Goal: Navigation & Orientation: Find specific page/section

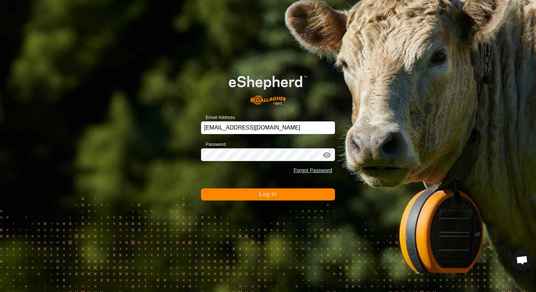
click at [263, 196] on span "Log In" at bounding box center [267, 194] width 17 height 6
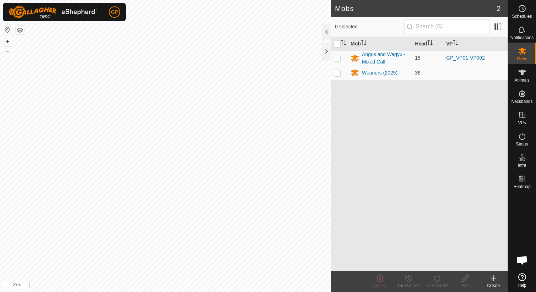
click at [338, 55] on p-checkbox at bounding box center [336, 58] width 7 height 6
checkbox input "true"
click at [338, 70] on p-checkbox at bounding box center [336, 73] width 7 height 6
checkbox input "true"
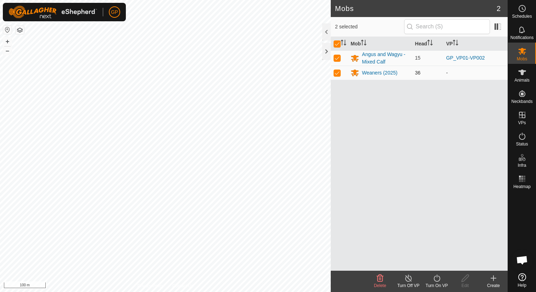
click at [335, 69] on td at bounding box center [339, 73] width 17 height 14
checkbox input "false"
click at [337, 59] on p-checkbox at bounding box center [336, 58] width 7 height 6
checkbox input "false"
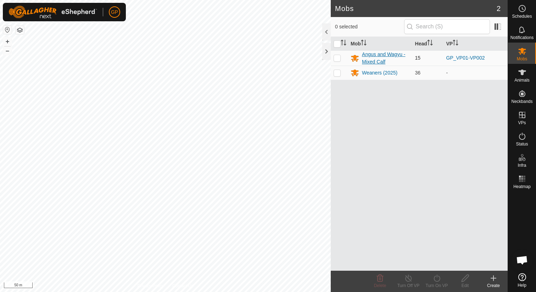
click at [385, 58] on div "Angus and Wagyu - Mixed Calf" at bounding box center [385, 58] width 47 height 15
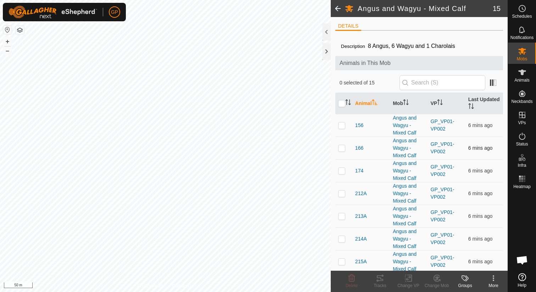
scroll to position [184, 0]
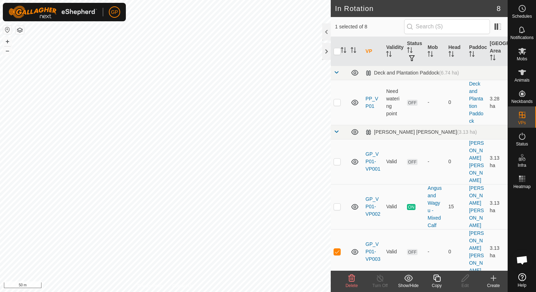
checkbox input "true"
checkbox input "false"
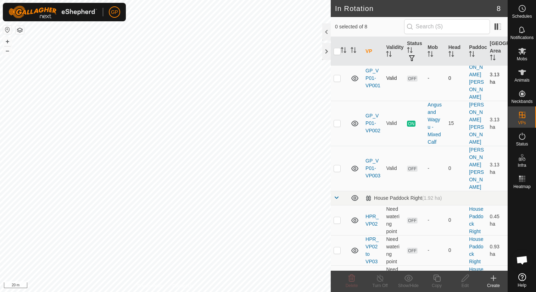
scroll to position [130, 0]
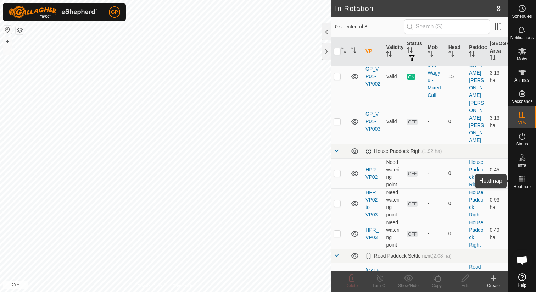
click at [526, 184] on span "Heatmap" at bounding box center [521, 186] width 17 height 4
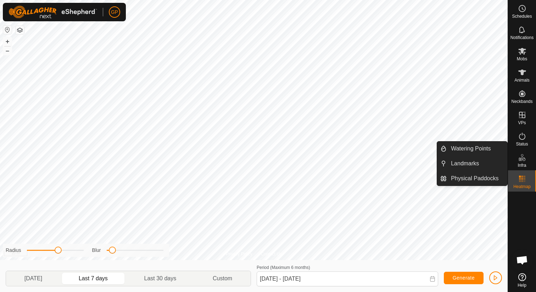
click at [520, 166] on span "Infra" at bounding box center [521, 165] width 9 height 4
click at [522, 159] on icon at bounding box center [522, 157] width 9 height 9
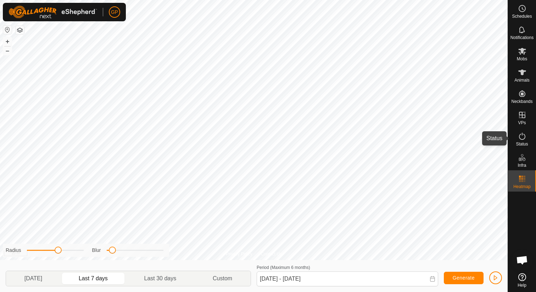
click at [517, 142] on span "Status" at bounding box center [521, 144] width 12 height 4
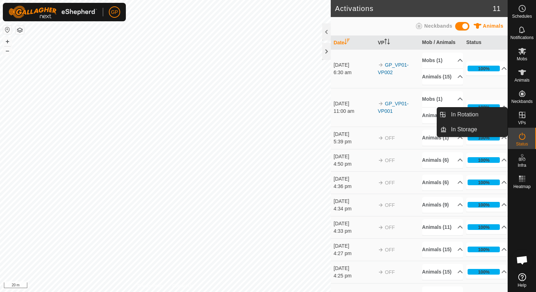
click at [517, 115] on es-virtualpaddocks-svg-icon at bounding box center [521, 114] width 13 height 11
click at [523, 119] on es-virtualpaddocks-svg-icon at bounding box center [521, 114] width 13 height 11
click at [494, 114] on link "In Rotation" at bounding box center [476, 114] width 61 height 14
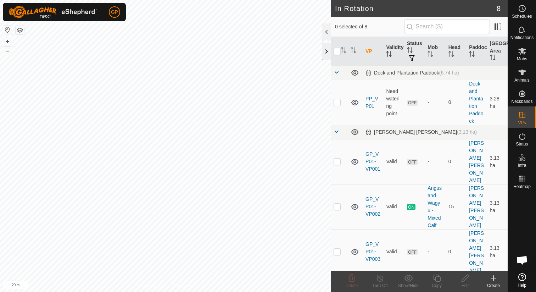
click at [325, 48] on div at bounding box center [326, 51] width 9 height 17
